Goal: Task Accomplishment & Management: Manage account settings

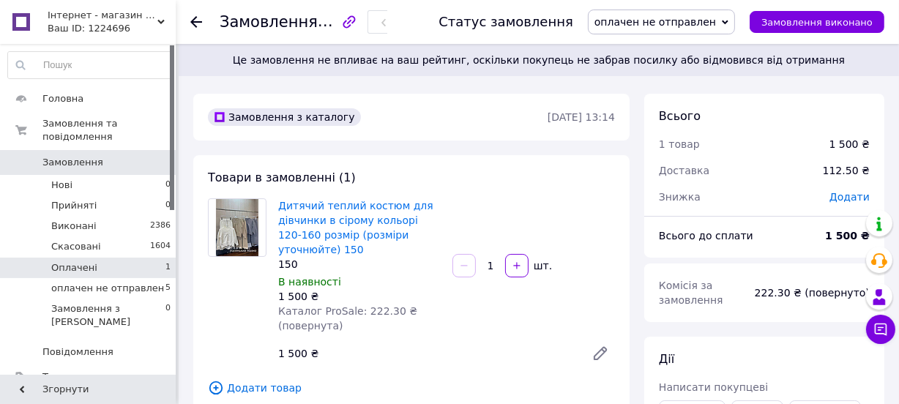
click at [146, 258] on li "Оплачені 1" at bounding box center [89, 268] width 179 height 20
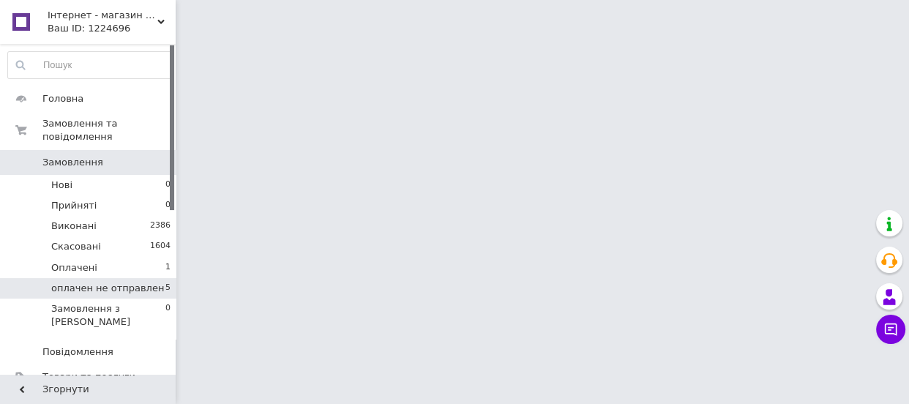
click at [138, 282] on span "оплачен не отправлен" at bounding box center [107, 288] width 113 height 13
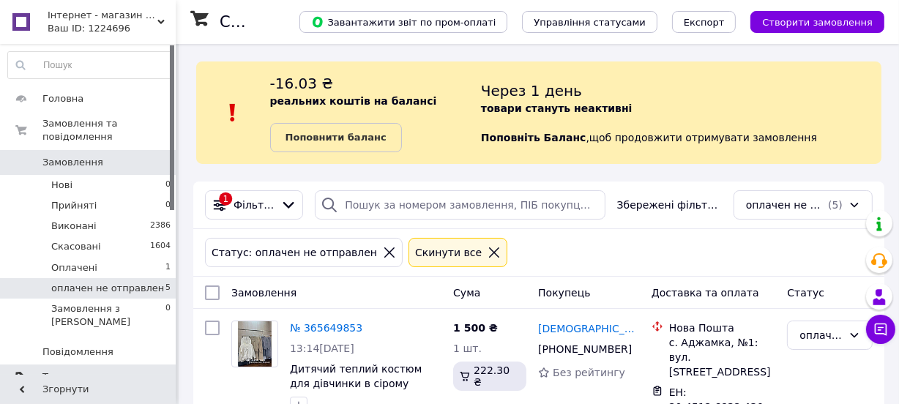
click at [78, 370] on span "Товари та послуги" at bounding box center [88, 376] width 93 height 13
